Goal: Task Accomplishment & Management: Use online tool/utility

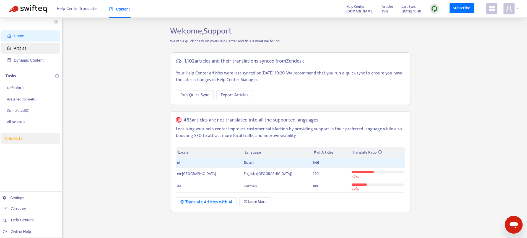
click at [28, 46] on span "Articles" at bounding box center [31, 48] width 49 height 11
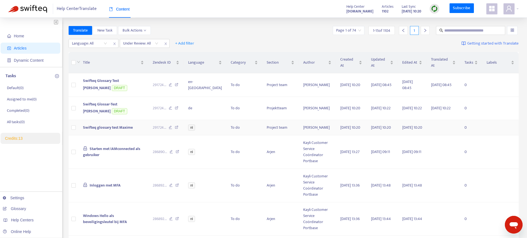
click at [115, 126] on span "Swifteq glossary test Maxime" at bounding box center [108, 127] width 50 height 6
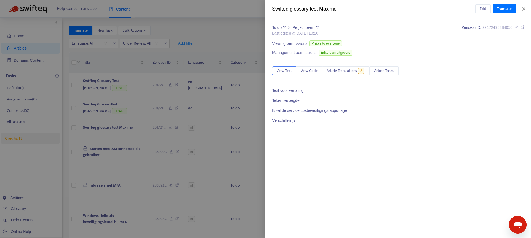
click at [167, 85] on div at bounding box center [265, 119] width 531 height 238
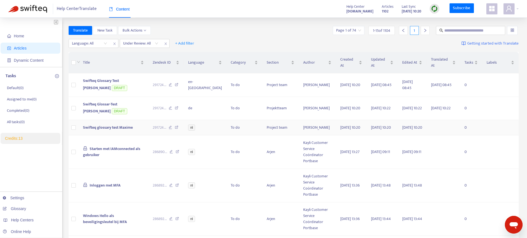
click at [106, 130] on span "Swifteq glossary test Maxime" at bounding box center [108, 127] width 50 height 6
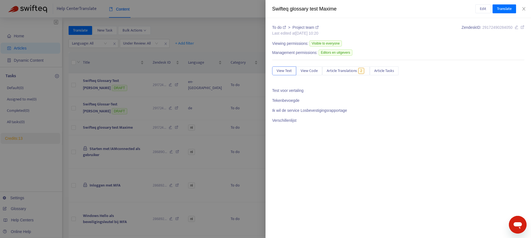
click at [362, 126] on span "Test voor vertaling Tekenbevoegde Ik wil de service Losbevestigingsrapportage V…" at bounding box center [398, 111] width 252 height 46
click at [174, 81] on div at bounding box center [265, 119] width 531 height 238
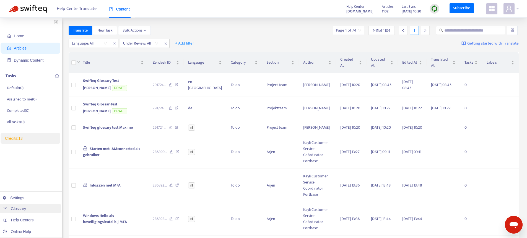
click at [22, 206] on link "Glossary" at bounding box center [14, 208] width 23 height 4
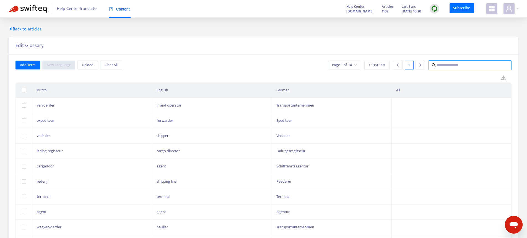
click at [457, 66] on input "text" at bounding box center [470, 65] width 67 height 7
paste input "**********"
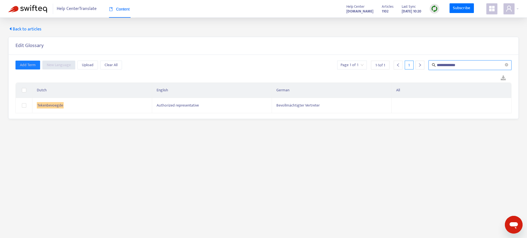
type input "**********"
click at [22, 28] on span "Back to articles" at bounding box center [24, 29] width 33 height 7
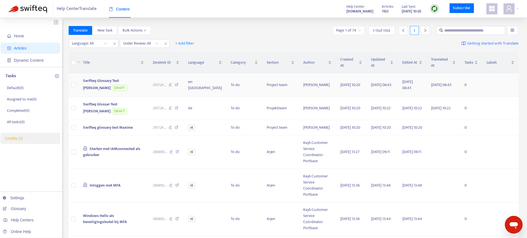
click at [116, 87] on td "Swifteq Glossary Test Maxime DRAFT" at bounding box center [114, 85] width 70 height 24
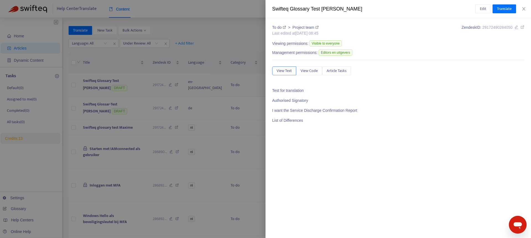
click at [116, 87] on div at bounding box center [265, 119] width 531 height 238
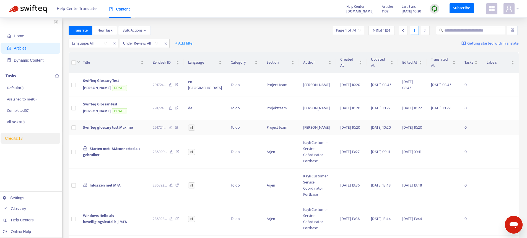
click at [108, 126] on span "Swifteq glossary test Maxime" at bounding box center [108, 127] width 50 height 6
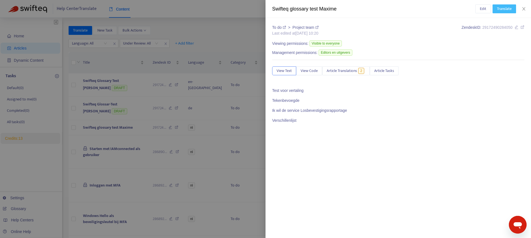
click at [496, 12] on button "Translate" at bounding box center [505, 8] width 24 height 9
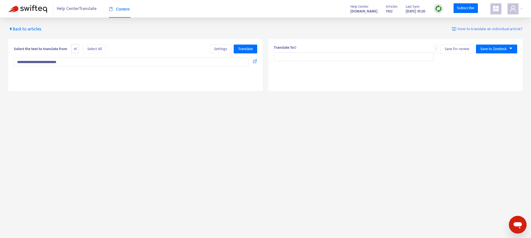
type input "**********"
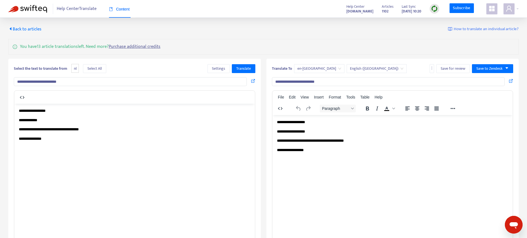
click at [58, 120] on p "**********" at bounding box center [135, 120] width 232 height 6
drag, startPoint x: 55, startPoint y: 136, endPoint x: 18, endPoint y: 104, distance: 49.0
click at [18, 104] on html "**********" at bounding box center [134, 128] width 240 height 51
click at [246, 71] on span "Translate" at bounding box center [243, 69] width 15 height 6
click at [21, 29] on span "Back to articles" at bounding box center [24, 28] width 33 height 7
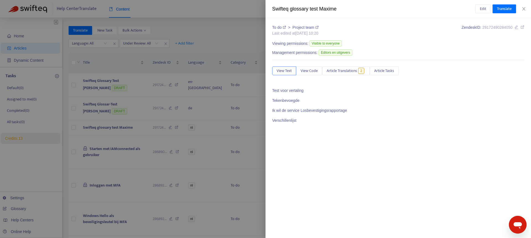
click at [254, 104] on div at bounding box center [265, 119] width 531 height 238
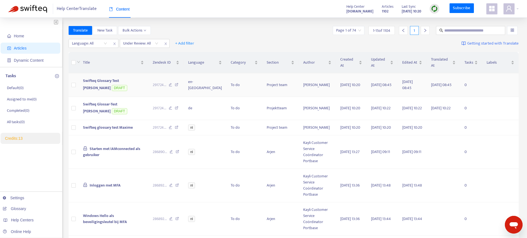
click at [110, 85] on td "Swifteq Glossary Test Maxime DRAFT" at bounding box center [114, 85] width 70 height 24
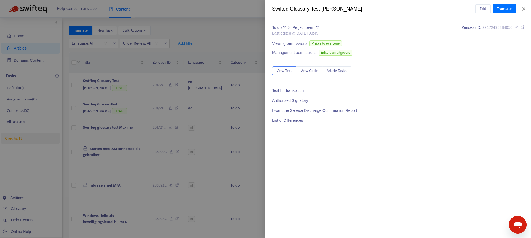
click at [103, 88] on div at bounding box center [265, 119] width 531 height 238
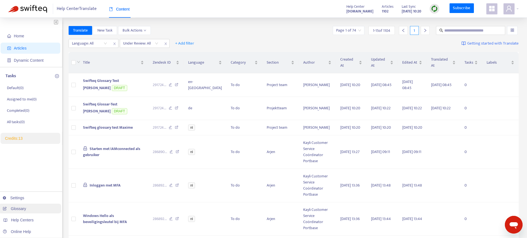
click at [15, 206] on link "Glossary" at bounding box center [14, 208] width 23 height 4
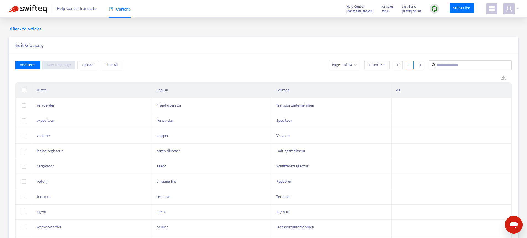
click at [33, 31] on span "Back to articles" at bounding box center [24, 29] width 33 height 7
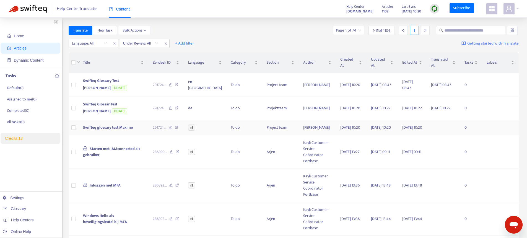
click at [123, 131] on span "Swifteq glossary test Maxime" at bounding box center [108, 127] width 50 height 6
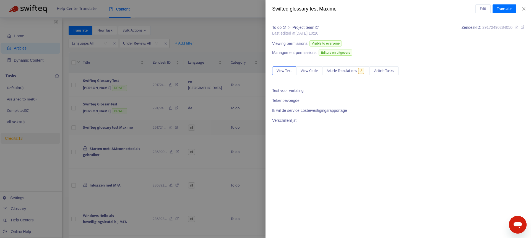
click at [123, 131] on div at bounding box center [265, 119] width 531 height 238
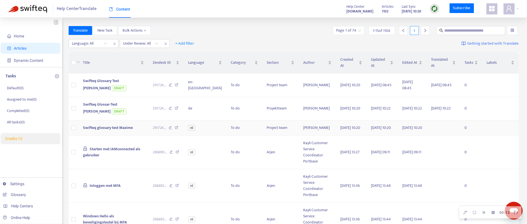
click at [110, 128] on span "Swifteq glossary test Maxime" at bounding box center [108, 127] width 50 height 6
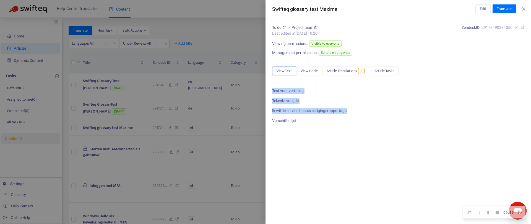
drag, startPoint x: 295, startPoint y: 117, endPoint x: 279, endPoint y: 85, distance: 35.6
click at [279, 85] on div "To do > Project team Last edited at 2025-09-02 10:20 Zendesk ID: 29172490284050…" at bounding box center [398, 81] width 252 height 113
click at [306, 128] on p at bounding box center [398, 131] width 252 height 6
click at [246, 37] on div at bounding box center [265, 112] width 531 height 224
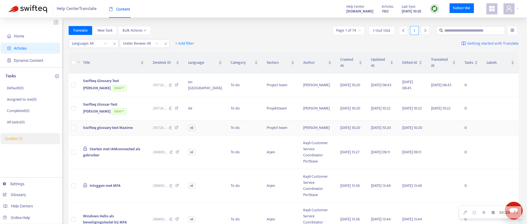
click at [115, 127] on span "Swifteq glossary test Maxime" at bounding box center [108, 127] width 50 height 6
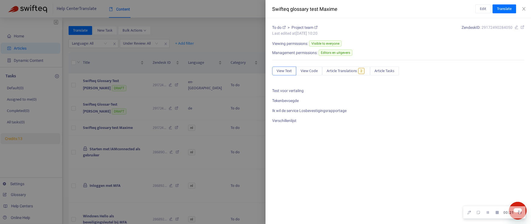
click at [287, 100] on p "Tekenbevoegde" at bounding box center [398, 101] width 252 height 6
click at [292, 100] on p "Tekenbevoegde" at bounding box center [398, 101] width 252 height 6
click at [240, 48] on div at bounding box center [265, 112] width 531 height 224
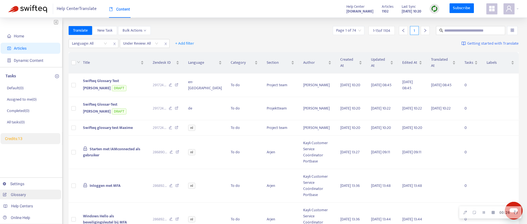
click at [18, 194] on link "Glossary" at bounding box center [14, 194] width 23 height 4
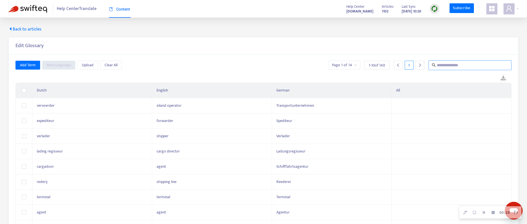
click at [458, 63] on input "text" at bounding box center [470, 65] width 67 height 7
paste input "**********"
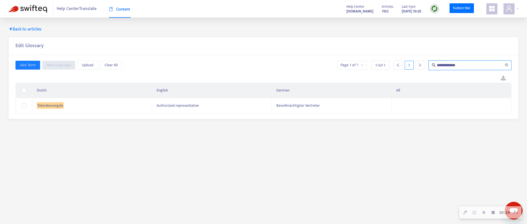
type input "**********"
click at [28, 28] on span "Back to articles" at bounding box center [24, 29] width 33 height 7
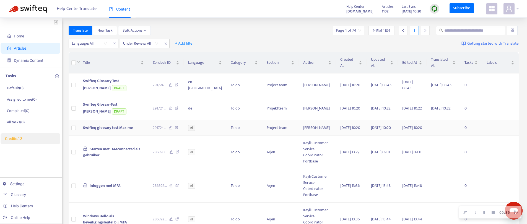
click at [112, 128] on span "Swifteq glossary test Maxime" at bounding box center [108, 127] width 50 height 6
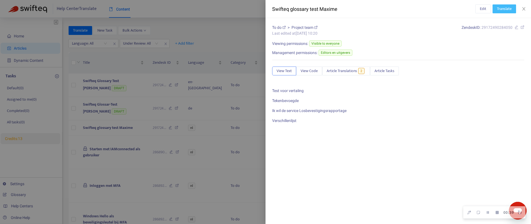
click at [507, 9] on span "Translate" at bounding box center [504, 9] width 15 height 6
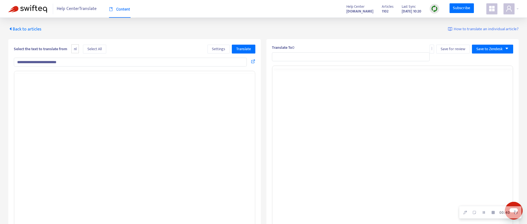
type input "**********"
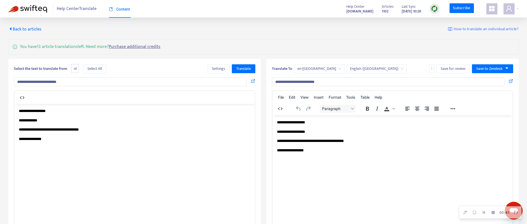
drag, startPoint x: 121, startPoint y: 150, endPoint x: 0, endPoint y: 92, distance: 134.1
click at [14, 103] on html "**********" at bounding box center [134, 128] width 240 height 51
click at [84, 134] on body "**********" at bounding box center [135, 129] width 232 height 43
click at [242, 67] on span "Translate" at bounding box center [243, 69] width 15 height 6
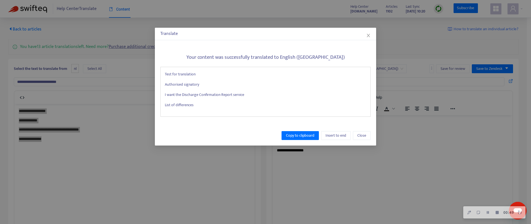
click at [172, 81] on p "Authorised signatory" at bounding box center [265, 84] width 201 height 6
drag, startPoint x: 172, startPoint y: 81, endPoint x: 206, endPoint y: 84, distance: 34.2
click at [195, 82] on p "Authorised signatory" at bounding box center [265, 84] width 201 height 6
click at [366, 136] on button "Close" at bounding box center [362, 135] width 18 height 9
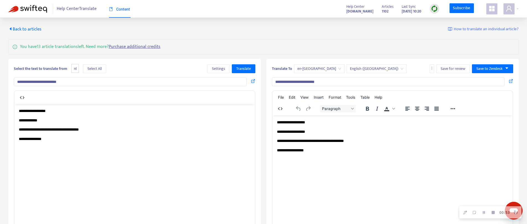
click at [22, 30] on span "Back to articles" at bounding box center [24, 28] width 33 height 7
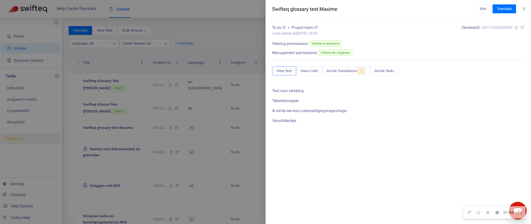
click at [233, 38] on div at bounding box center [265, 112] width 531 height 224
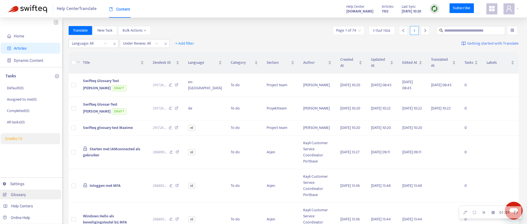
click at [22, 193] on link "Glossary" at bounding box center [14, 194] width 23 height 4
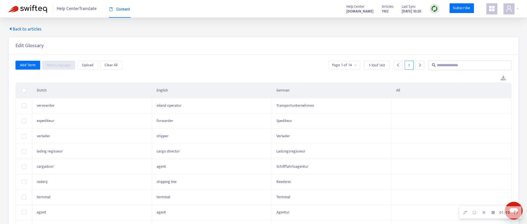
click at [37, 28] on span "Back to articles" at bounding box center [24, 29] width 33 height 7
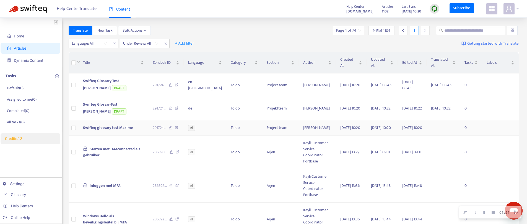
click at [101, 130] on span "Swifteq glossary test Maxime" at bounding box center [108, 127] width 50 height 6
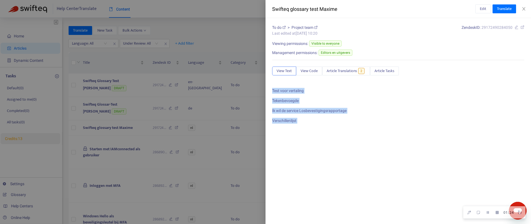
drag, startPoint x: 305, startPoint y: 126, endPoint x: 274, endPoint y: 87, distance: 50.1
click at [274, 87] on div "To do > Project team Last edited at 2025-09-02 10:20 Zendesk ID: 29172490284050…" at bounding box center [398, 81] width 252 height 113
click at [498, 213] on icon "Finish Recording" at bounding box center [497, 211] width 3 height 3
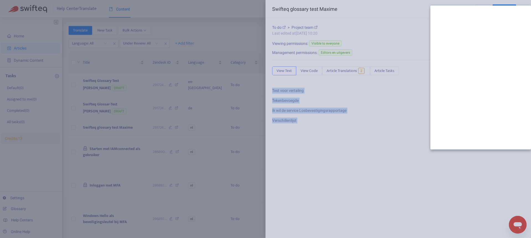
click at [257, 26] on div at bounding box center [265, 119] width 531 height 238
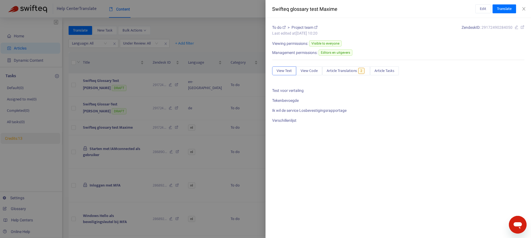
click at [240, 28] on div at bounding box center [265, 119] width 531 height 238
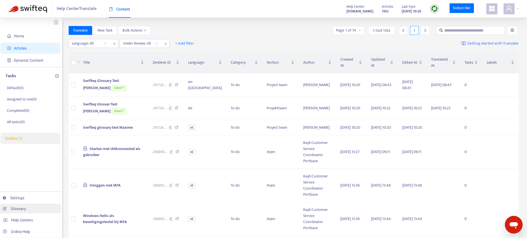
click at [24, 209] on link "Glossary" at bounding box center [14, 208] width 23 height 4
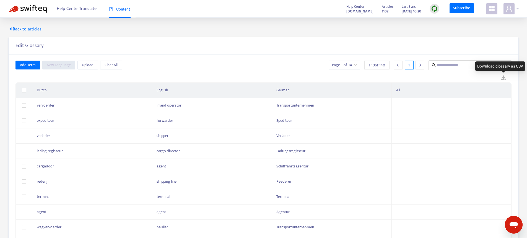
click at [505, 77] on link at bounding box center [503, 78] width 16 height 8
